Goal: Information Seeking & Learning: Learn about a topic

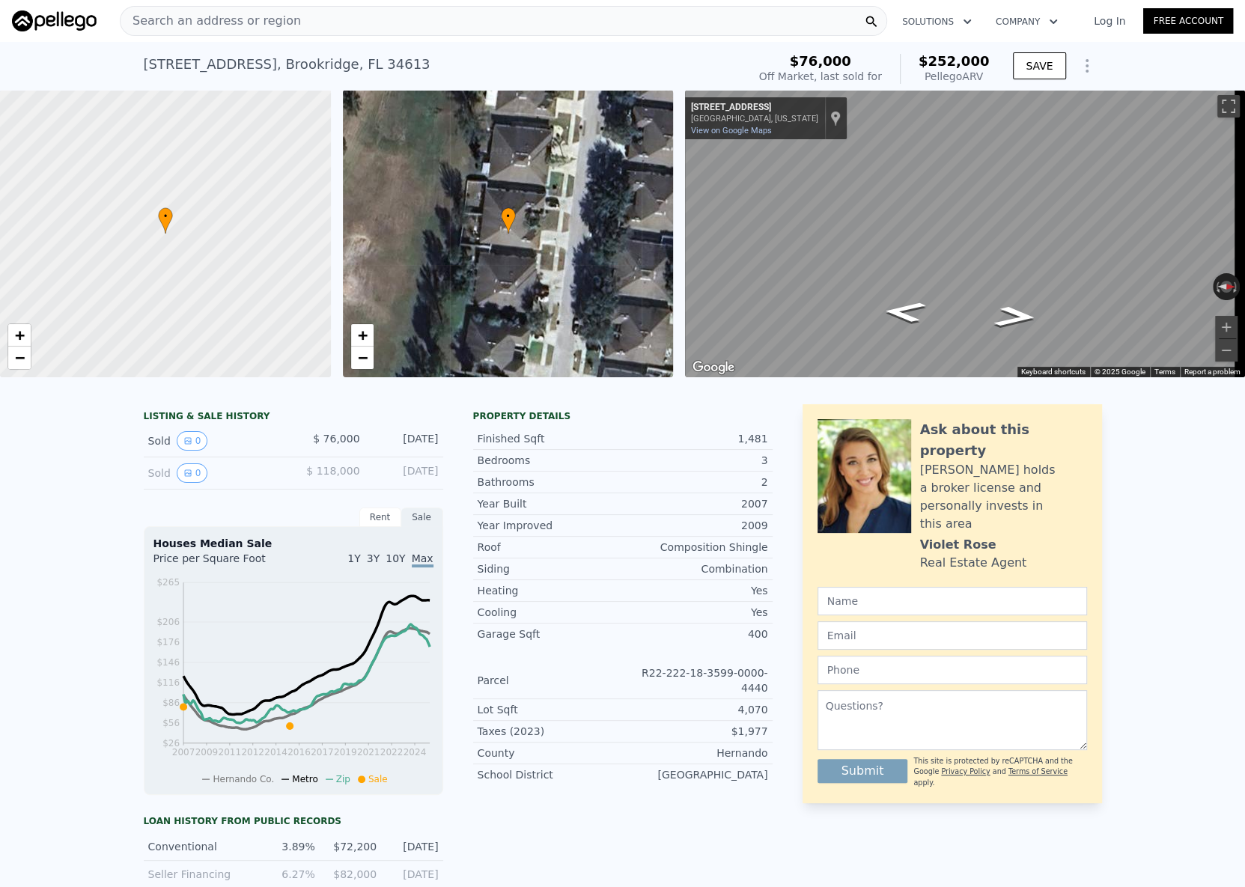
click at [210, 27] on span "Search an address or region" at bounding box center [210, 21] width 180 height 18
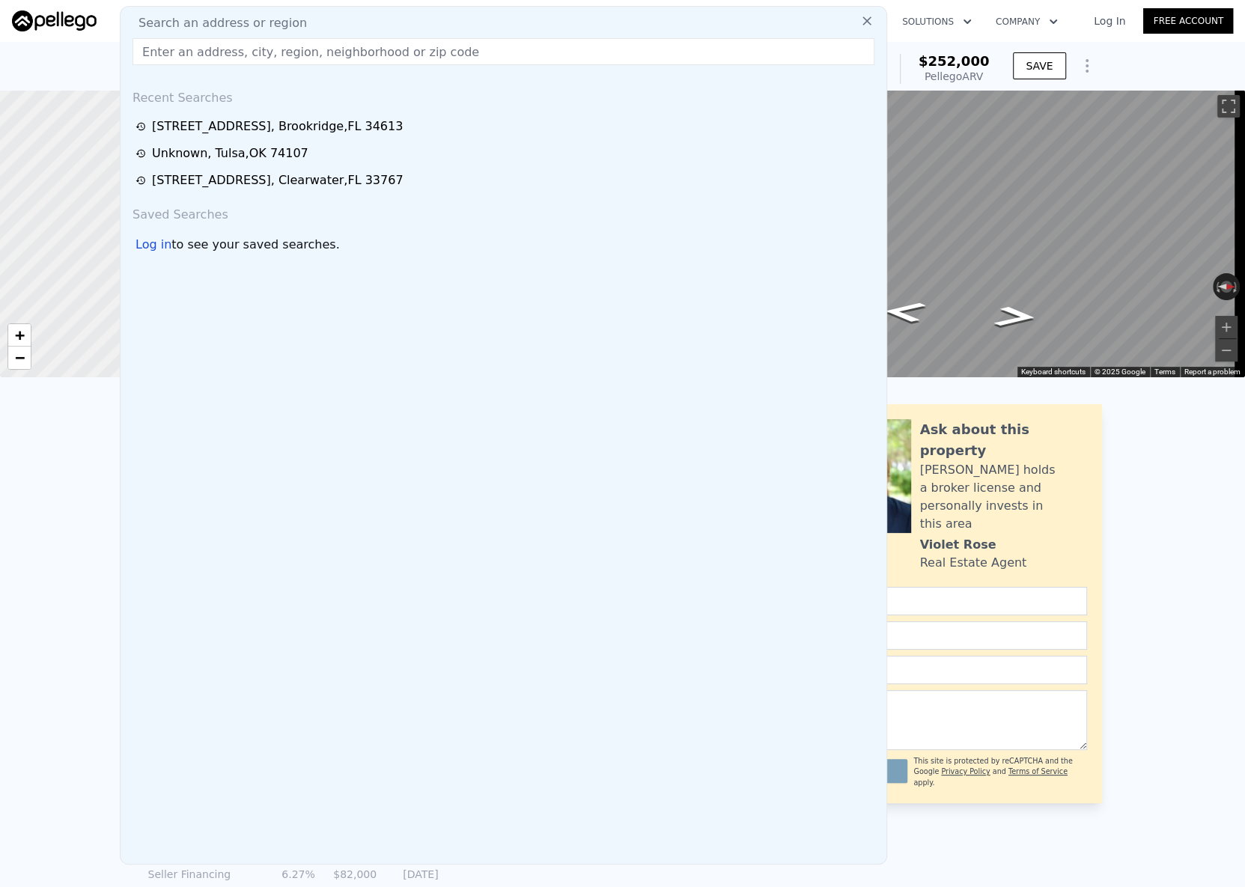
click at [204, 58] on input "text" at bounding box center [503, 51] width 742 height 27
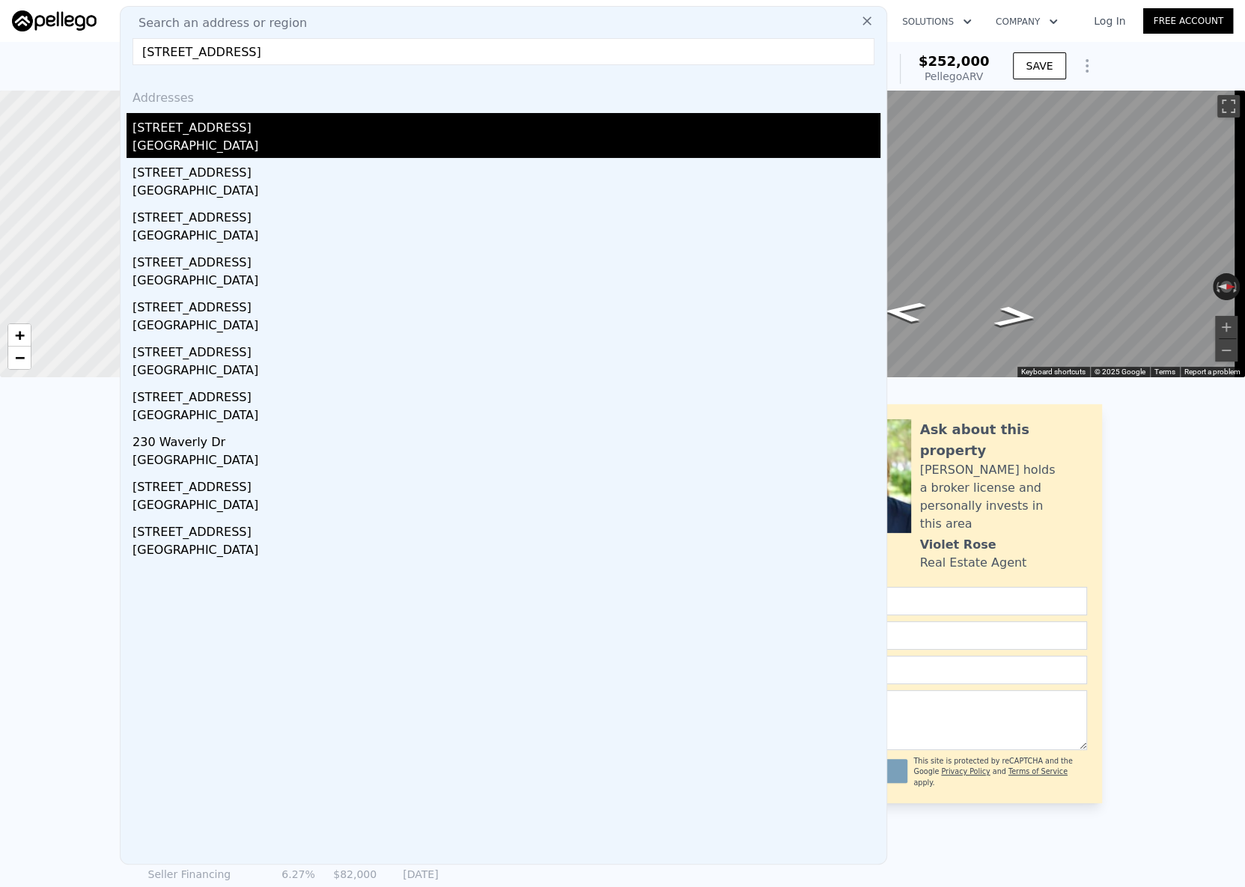
type input "230 South St, Fern Park, FL 32730"
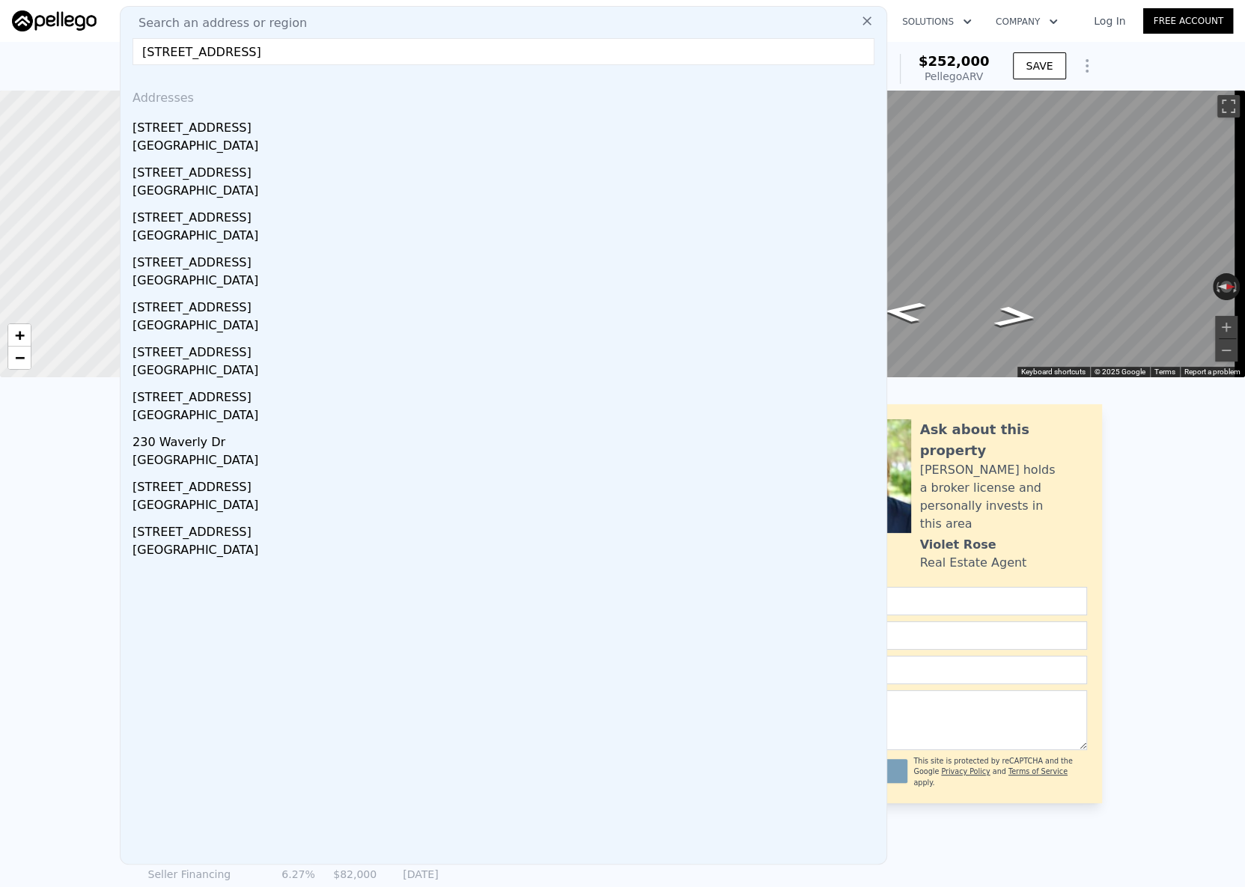
click at [233, 113] on div "230 South St" at bounding box center [506, 125] width 748 height 24
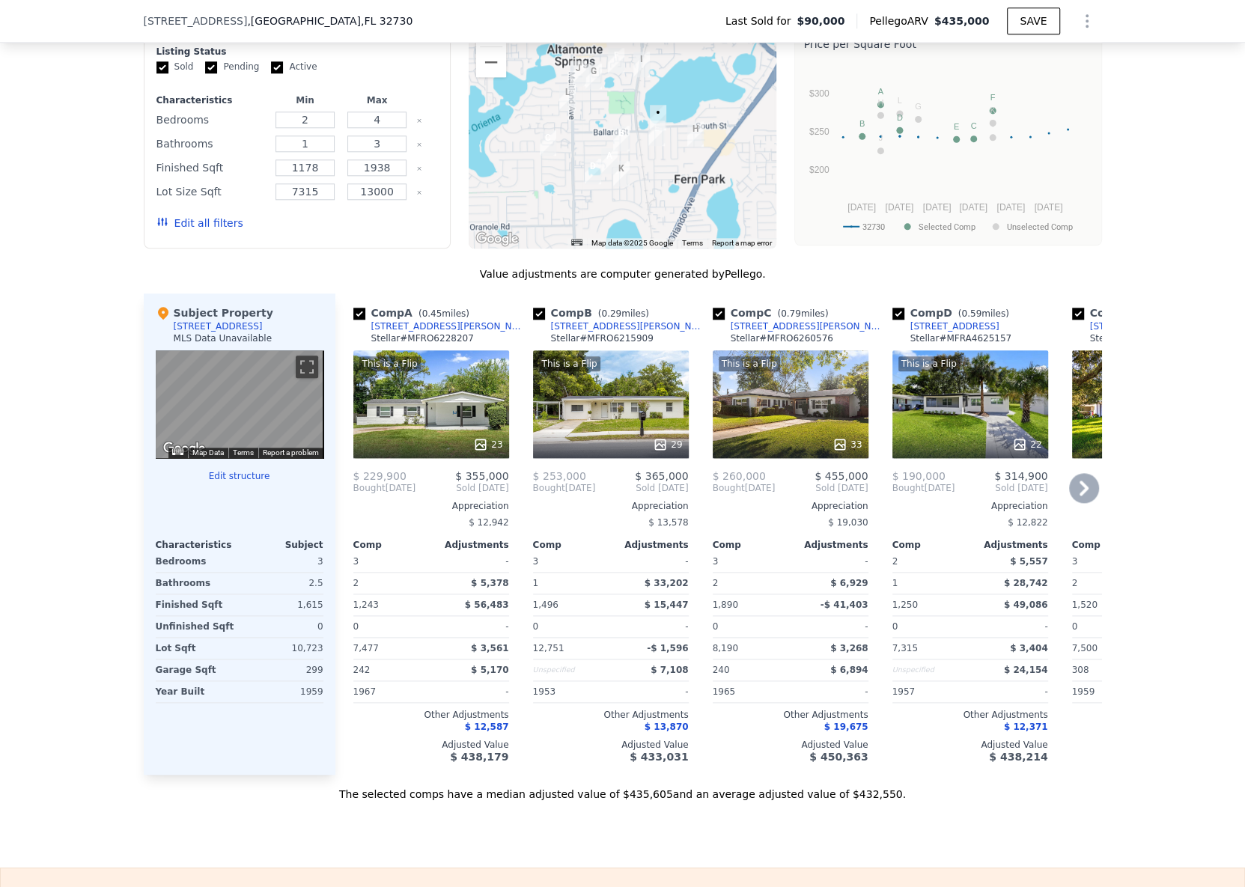
click at [539, 775] on div "Comp B ( 0.29 miles) 515 Beverly Ave Stellar # MFRO6215909 This is a Flip 29 $ …" at bounding box center [611, 533] width 168 height 481
click at [772, 332] on div "[STREET_ADDRESS][PERSON_NAME]" at bounding box center [808, 326] width 156 height 12
click at [588, 332] on div "[STREET_ADDRESS][PERSON_NAME]" at bounding box center [629, 326] width 156 height 12
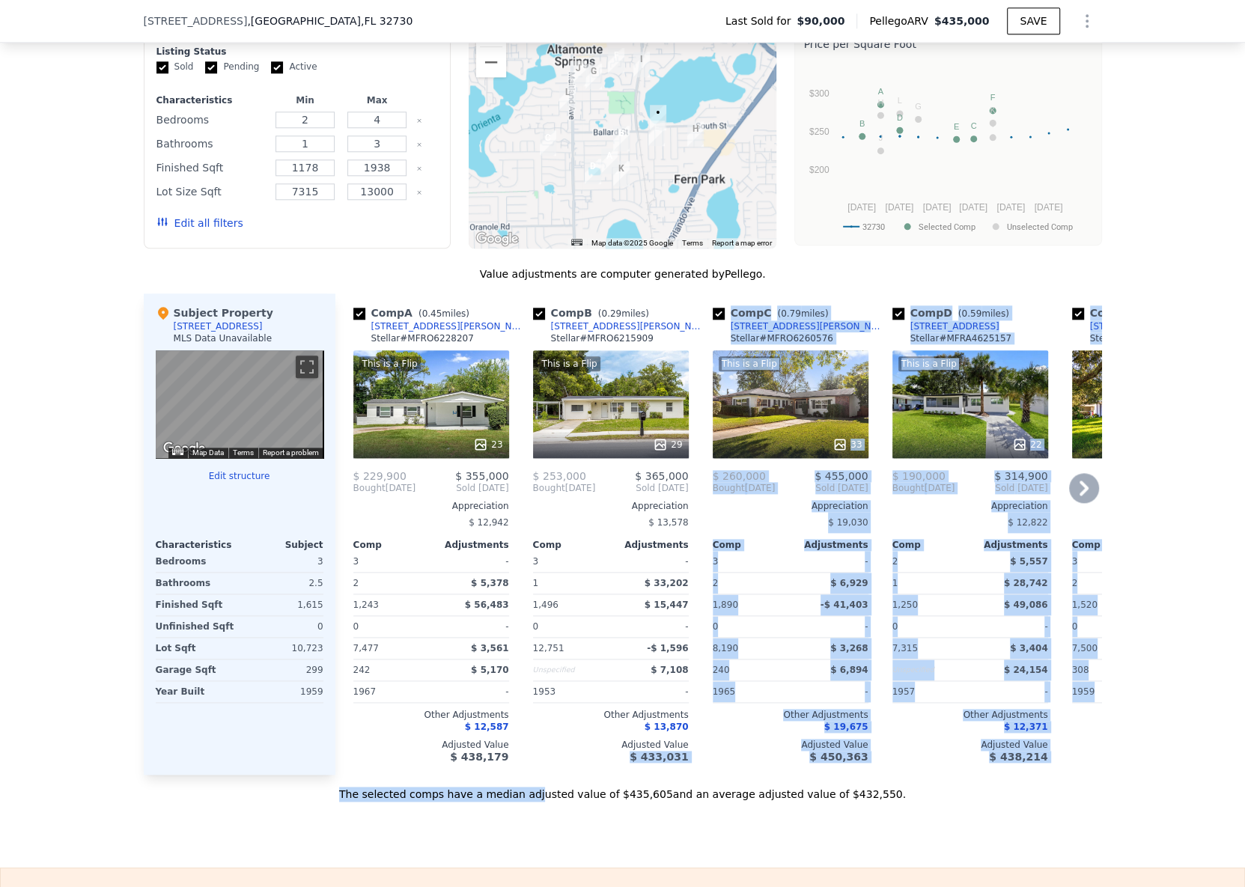
drag, startPoint x: 555, startPoint y: 798, endPoint x: 563, endPoint y: 787, distance: 12.9
click at [563, 787] on div "Value adjustments are computer generated by Pellego . Subject Property 230 Sout…" at bounding box center [623, 533] width 958 height 535
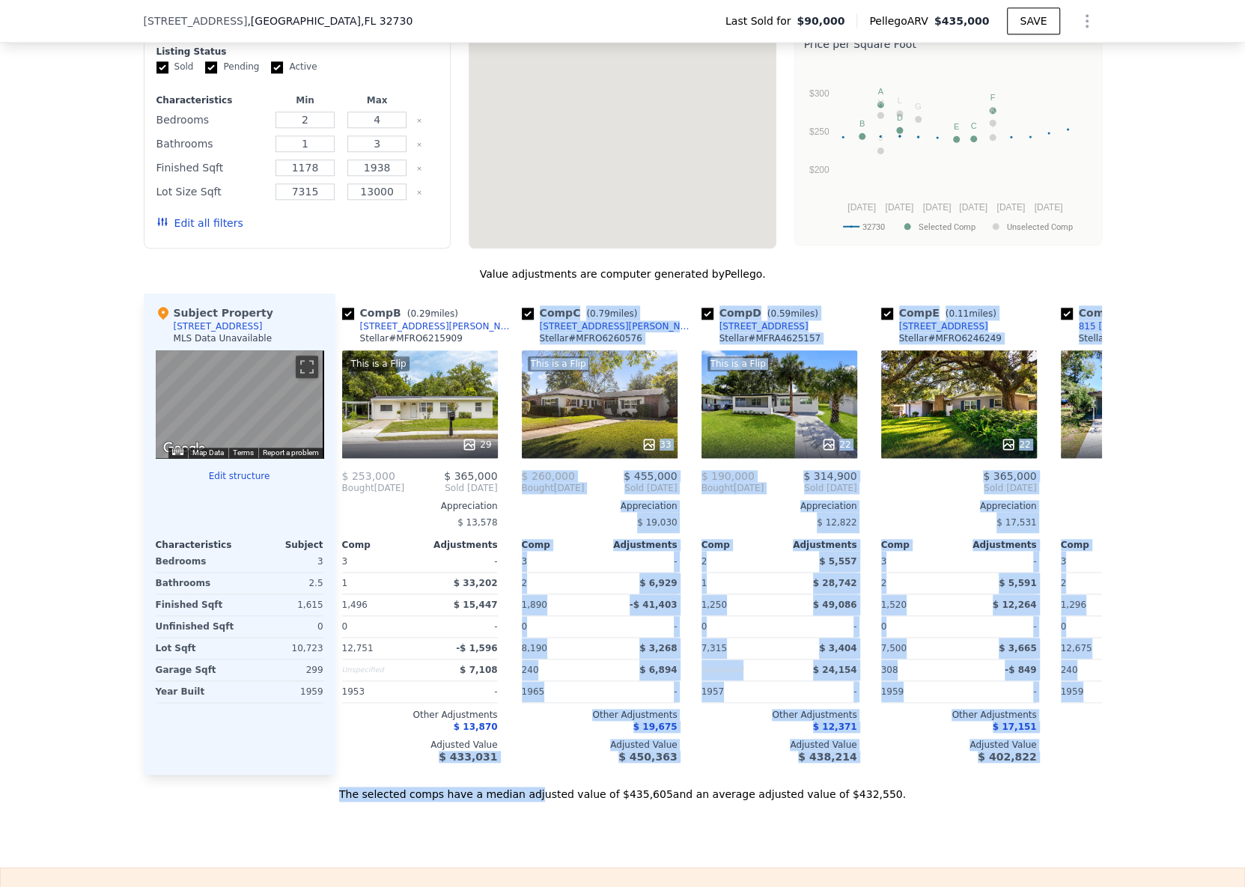
click at [909, 867] on div "Sale Comps Rental Comps We found 12 sales that match your search Filters Map Pr…" at bounding box center [622, 364] width 1245 height 1007
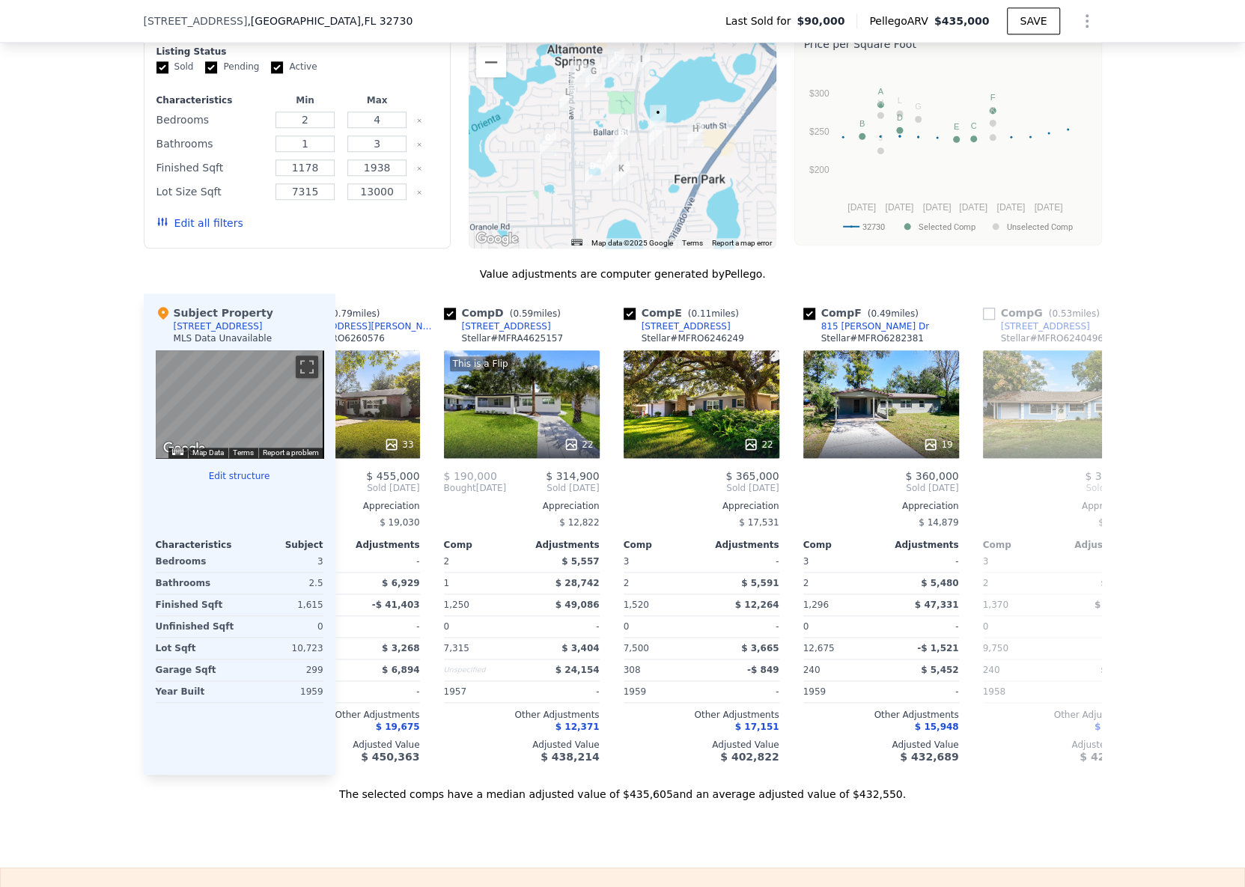
scroll to position [0, 0]
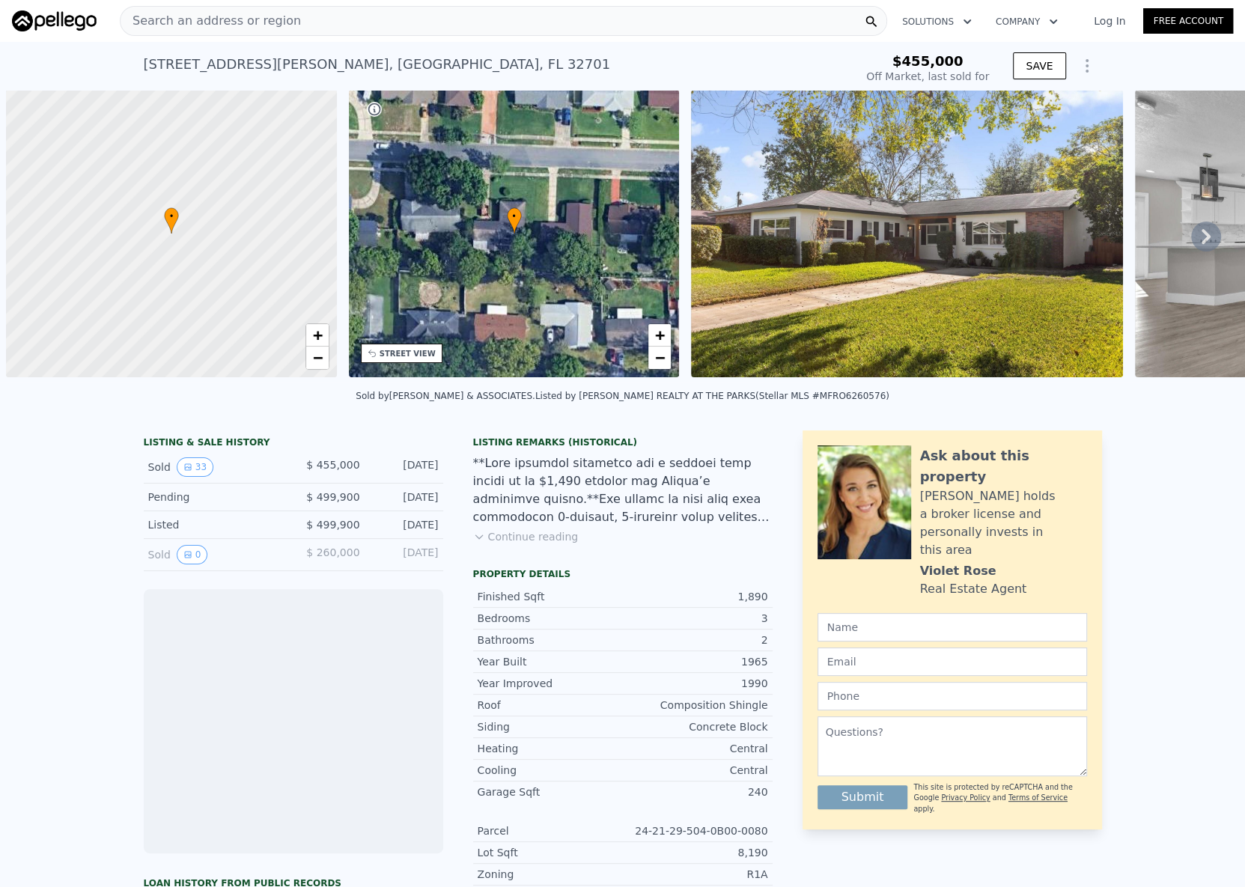
scroll to position [0, 6]
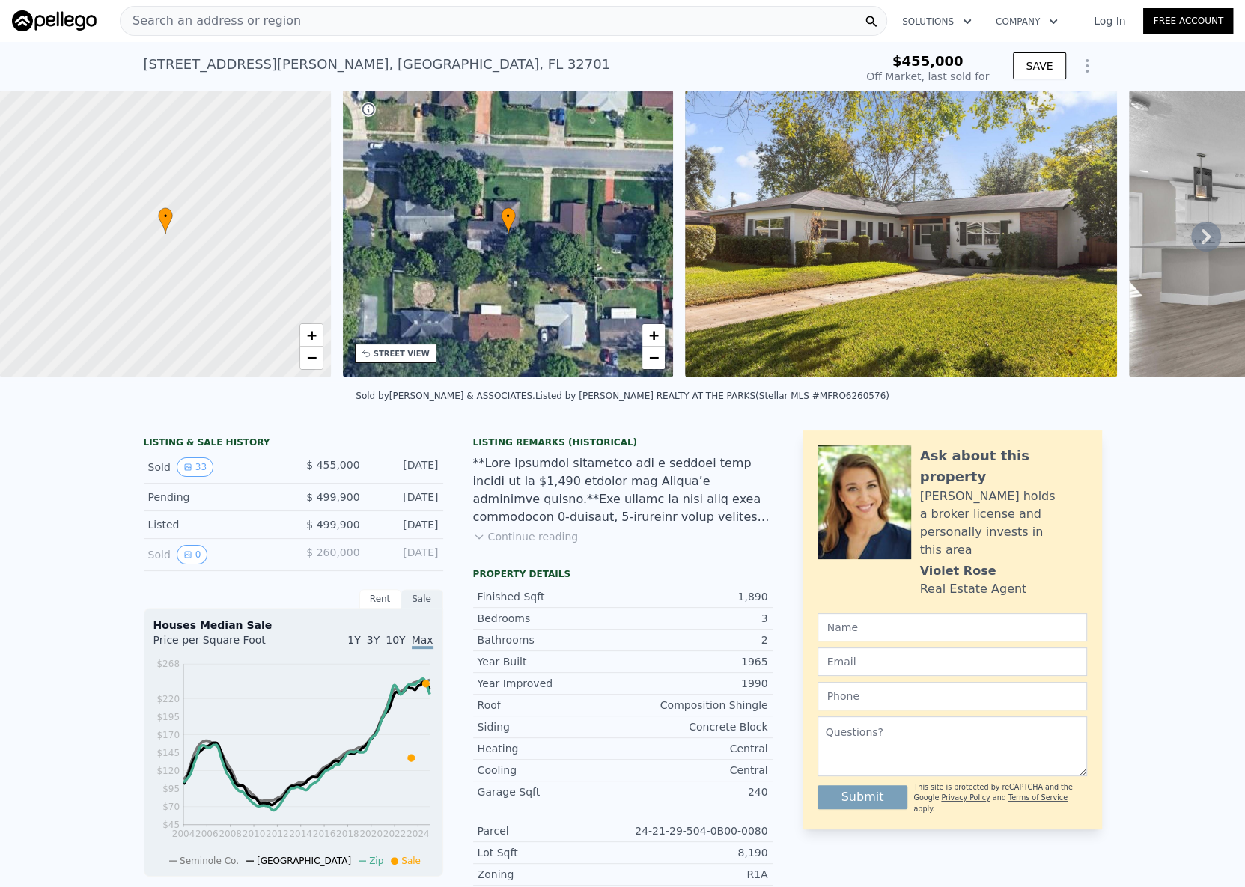
click at [534, 544] on button "Continue reading" at bounding box center [526, 536] width 106 height 15
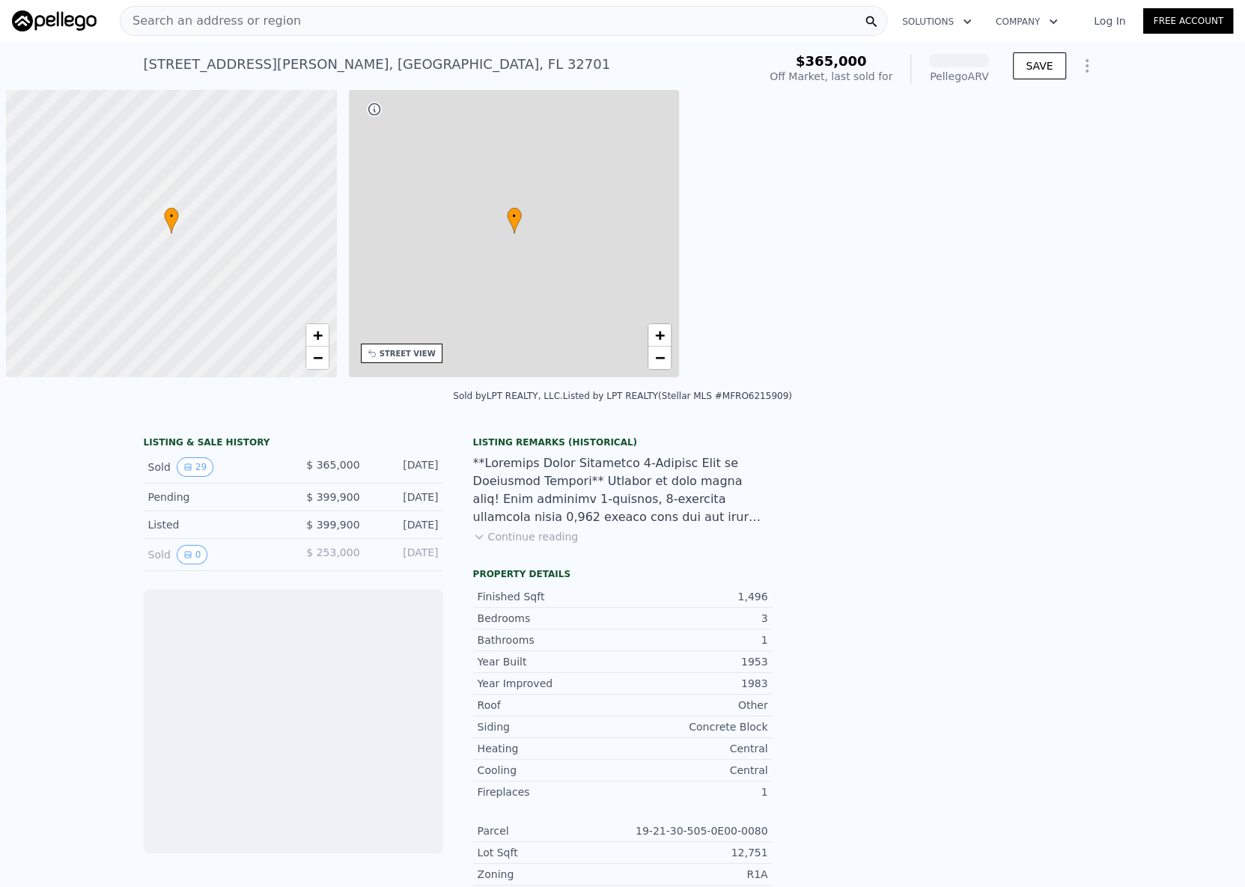
scroll to position [0, 6]
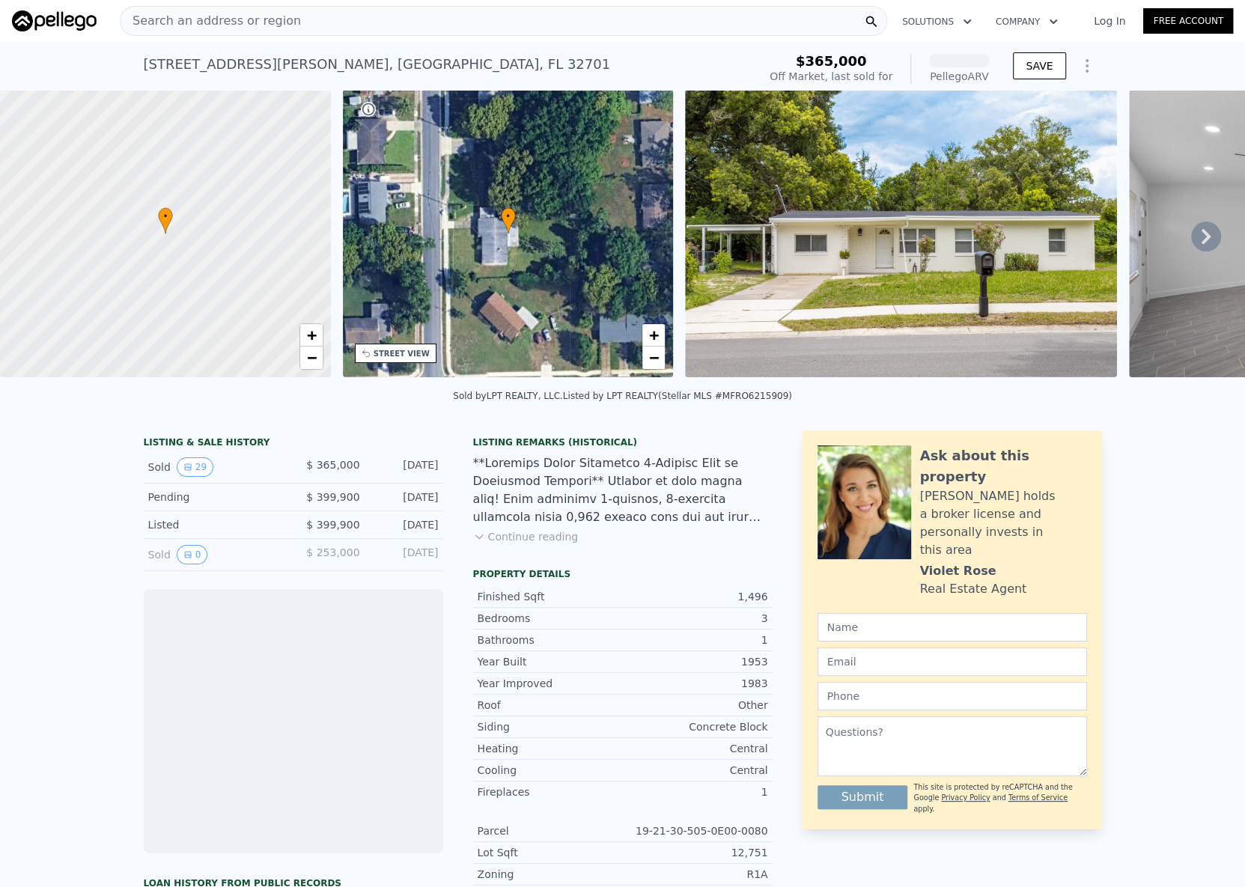
click at [335, 67] on div "515 Beverly Ave , Altamonte Springs , FL 32701" at bounding box center [377, 64] width 467 height 21
copy div "515 Beverly Ave , Altamonte Springs , FL 32701 Sold Sep 2024 for $365k (~ARV )"
